Goal: Go to known website: Access a specific website the user already knows

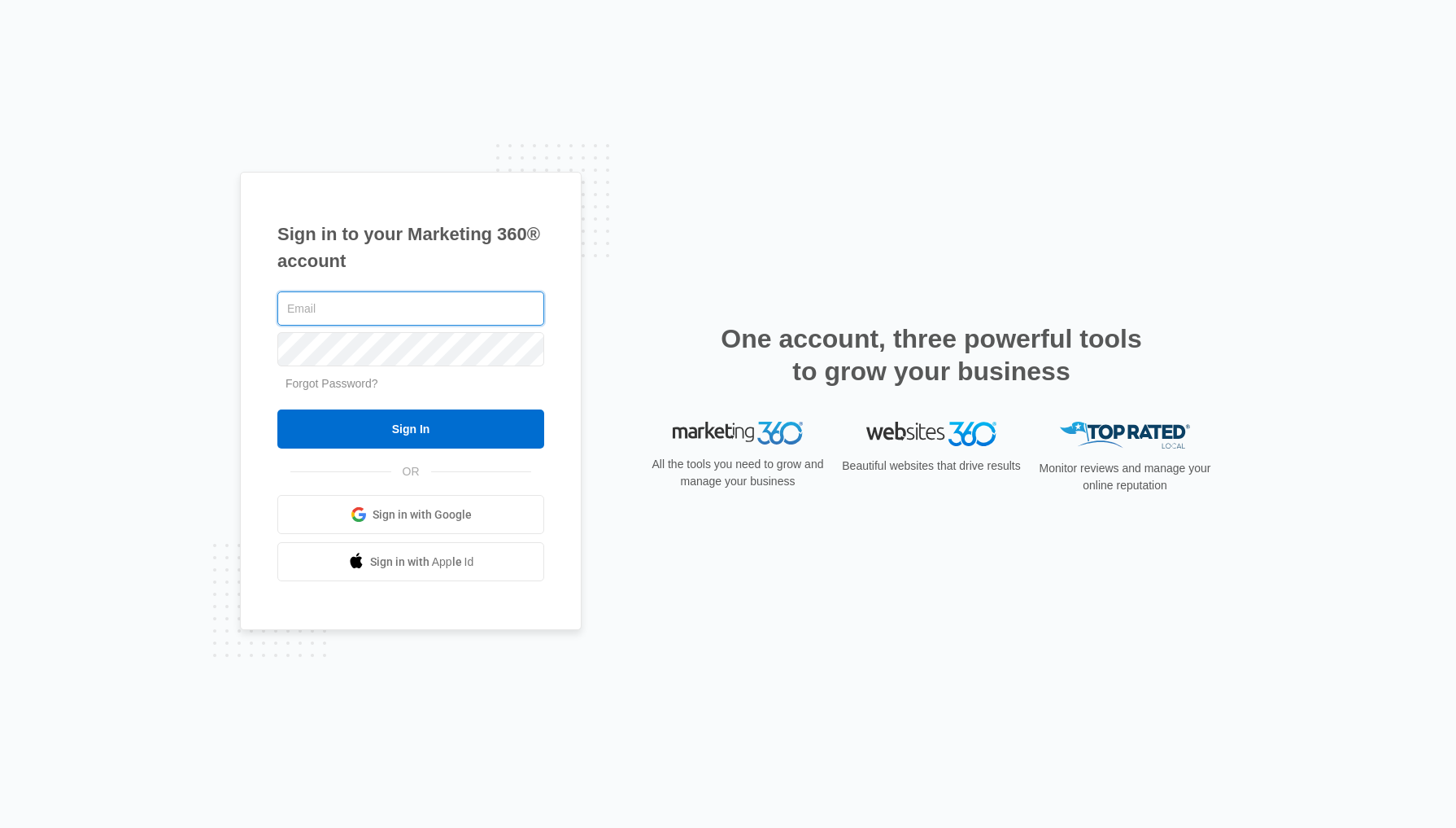
click at [387, 307] on input "text" at bounding box center [411, 307] width 267 height 34
type input "[PERSON_NAME][EMAIL_ADDRESS][PERSON_NAME][DOMAIN_NAME]"
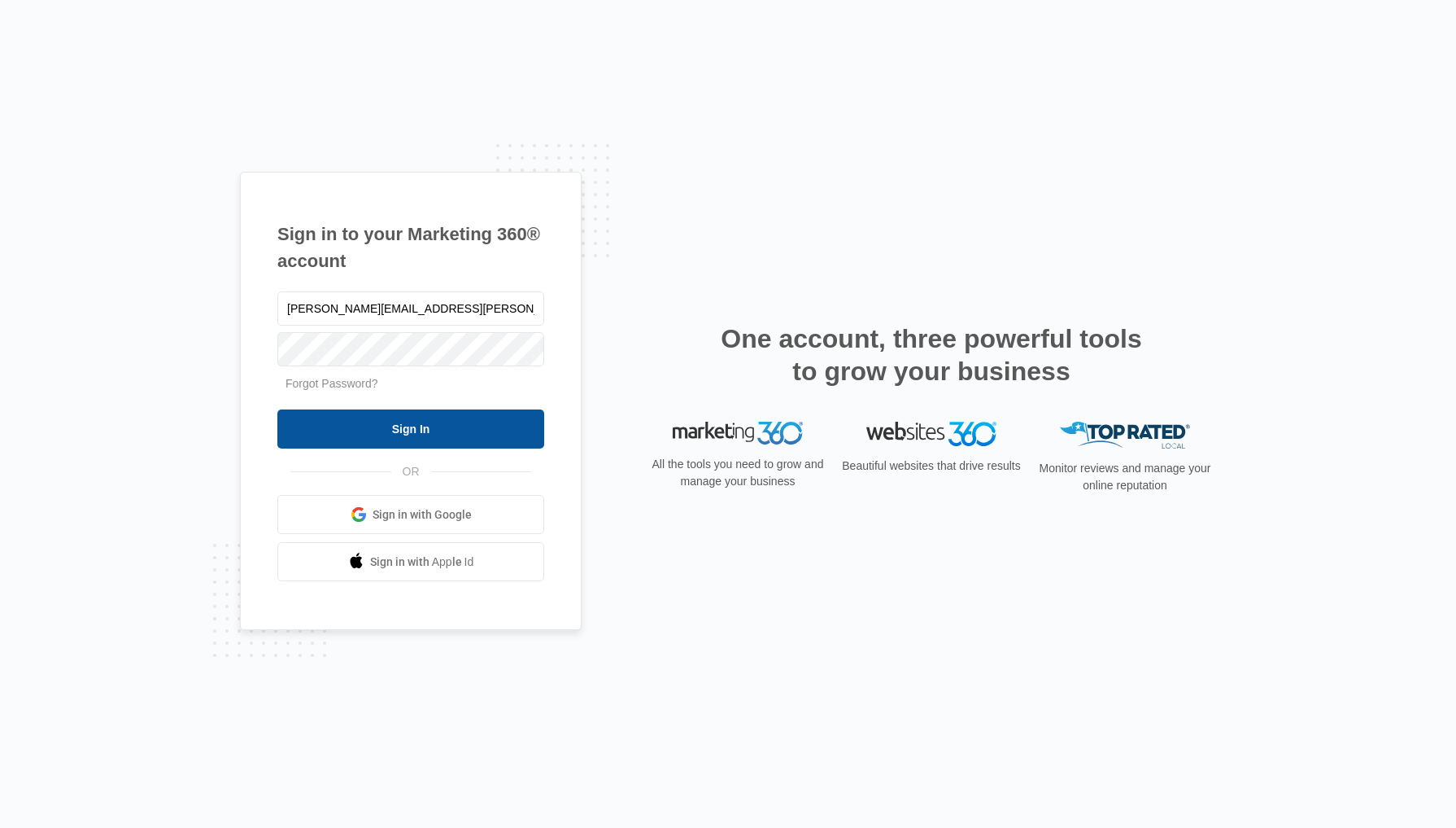
click at [429, 425] on input "Sign In" at bounding box center [411, 428] width 267 height 39
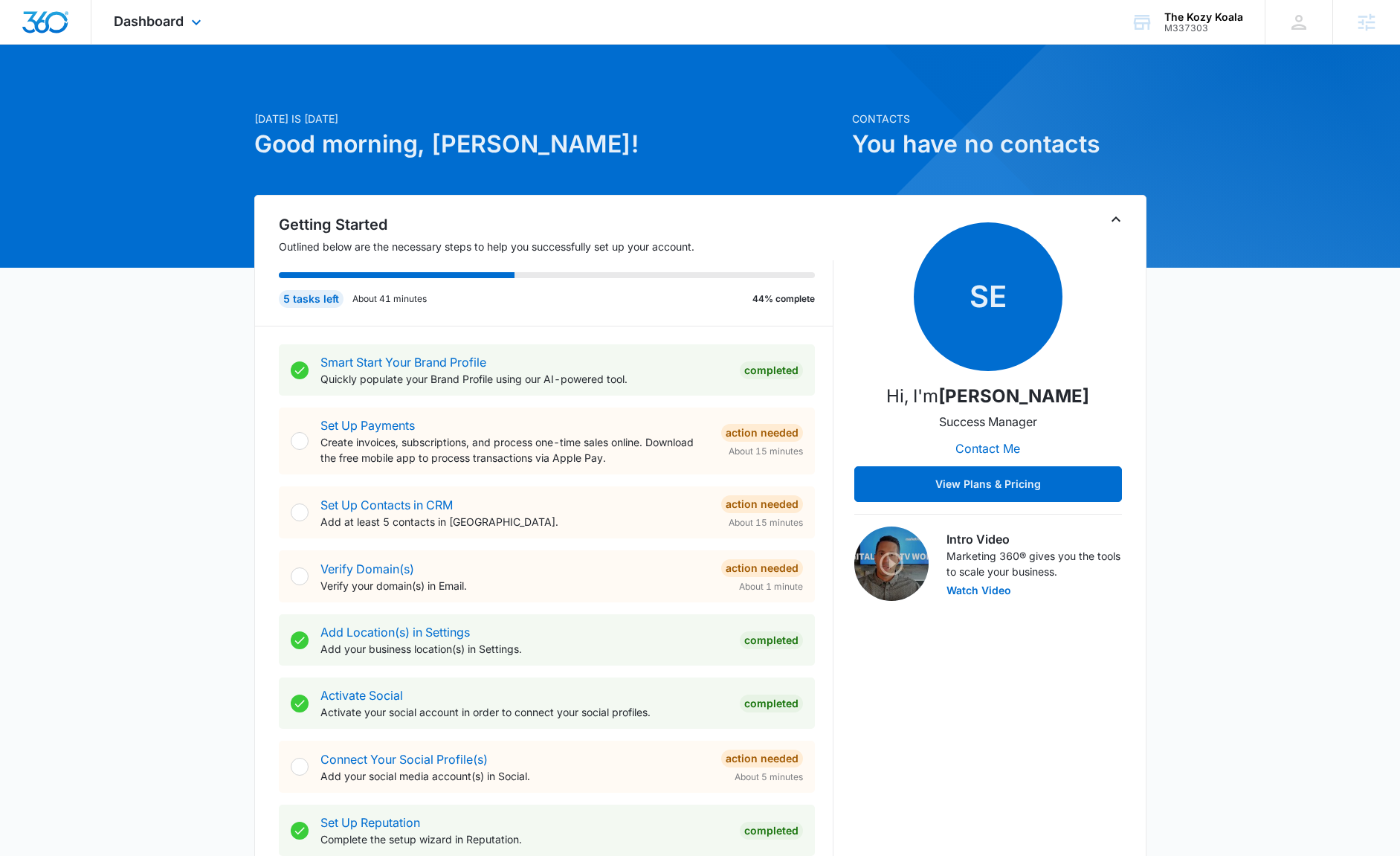
click at [191, 13] on div "Dashboard Apps Reputation Websites Forms CRM Email Social Shop Content Ads Inte…" at bounding box center [159, 22] width 136 height 43
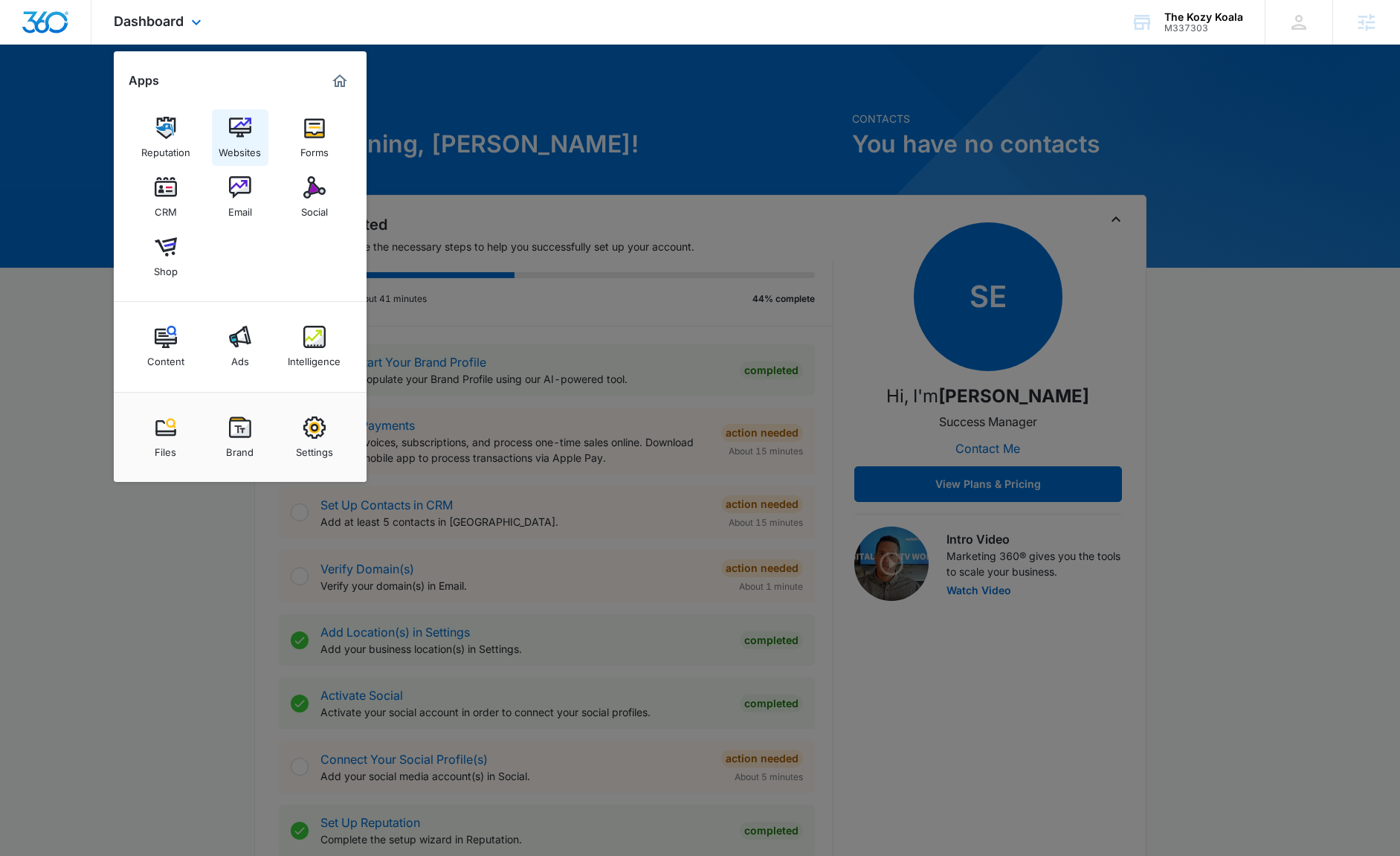
click at [240, 135] on img at bounding box center [240, 128] width 23 height 23
